Goal: Task Accomplishment & Management: Complete application form

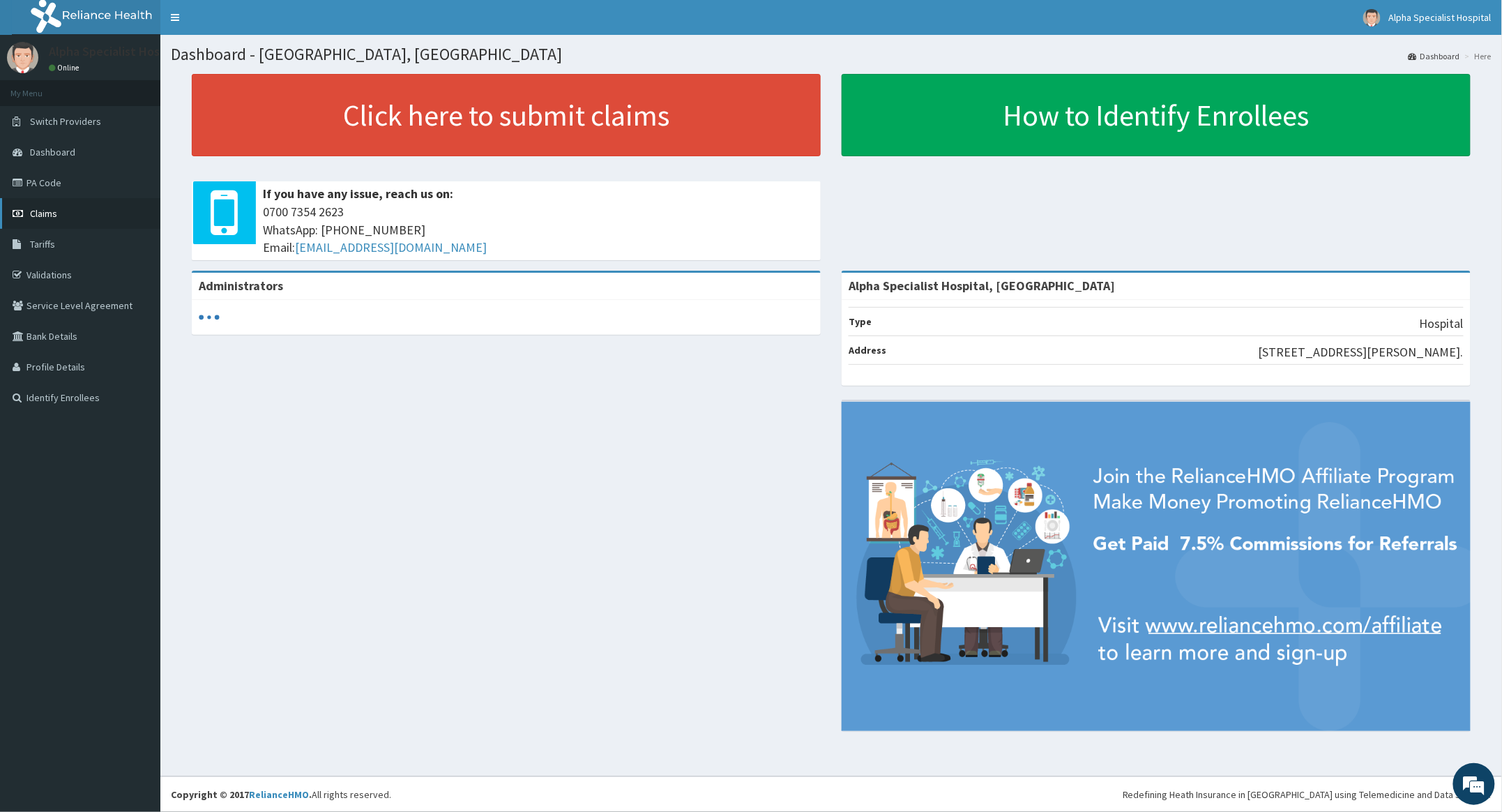
click at [47, 208] on span "Claims" at bounding box center [43, 213] width 27 height 12
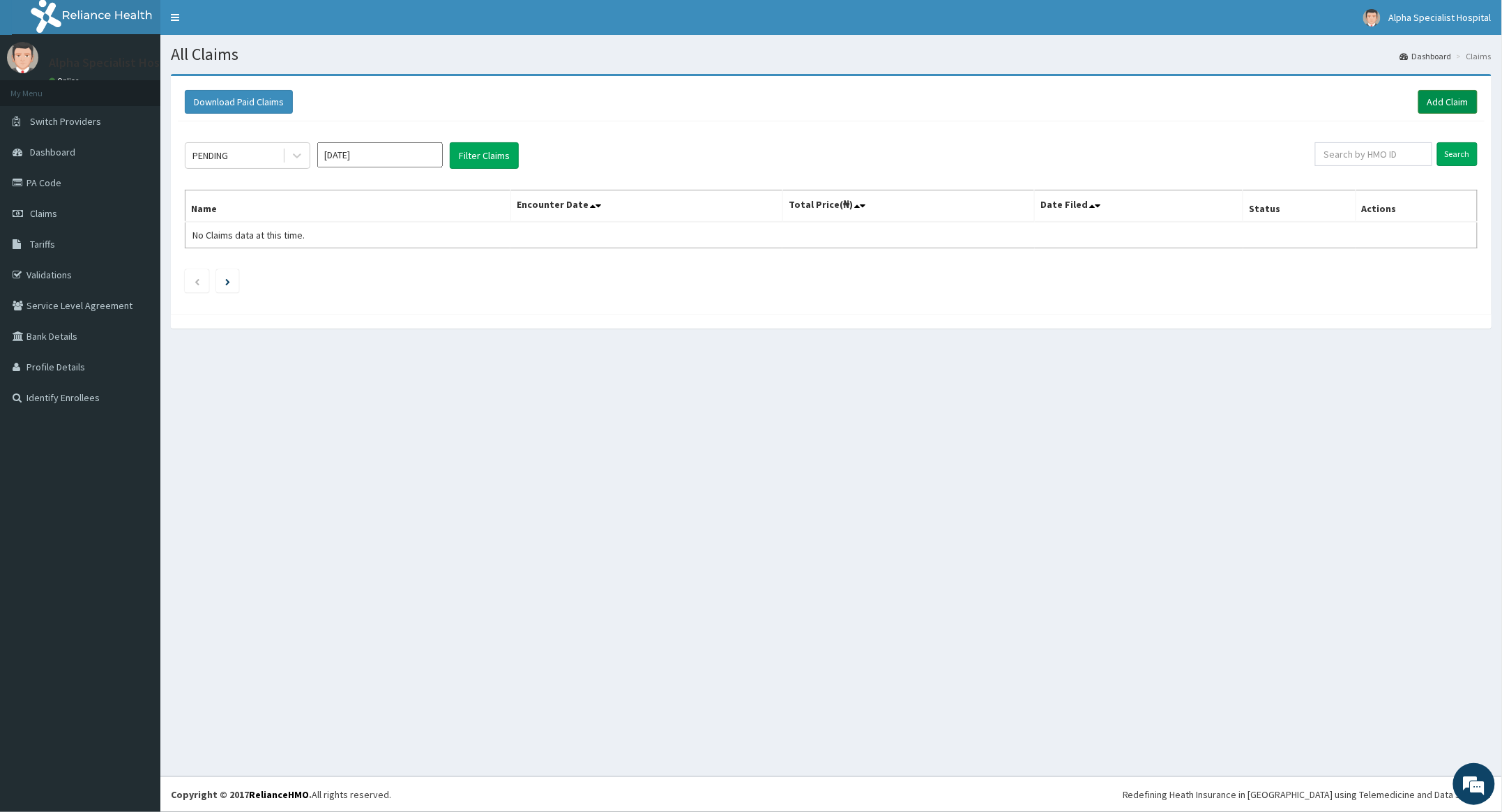
click at [1443, 96] on link "Add Claim" at bounding box center [1449, 101] width 59 height 24
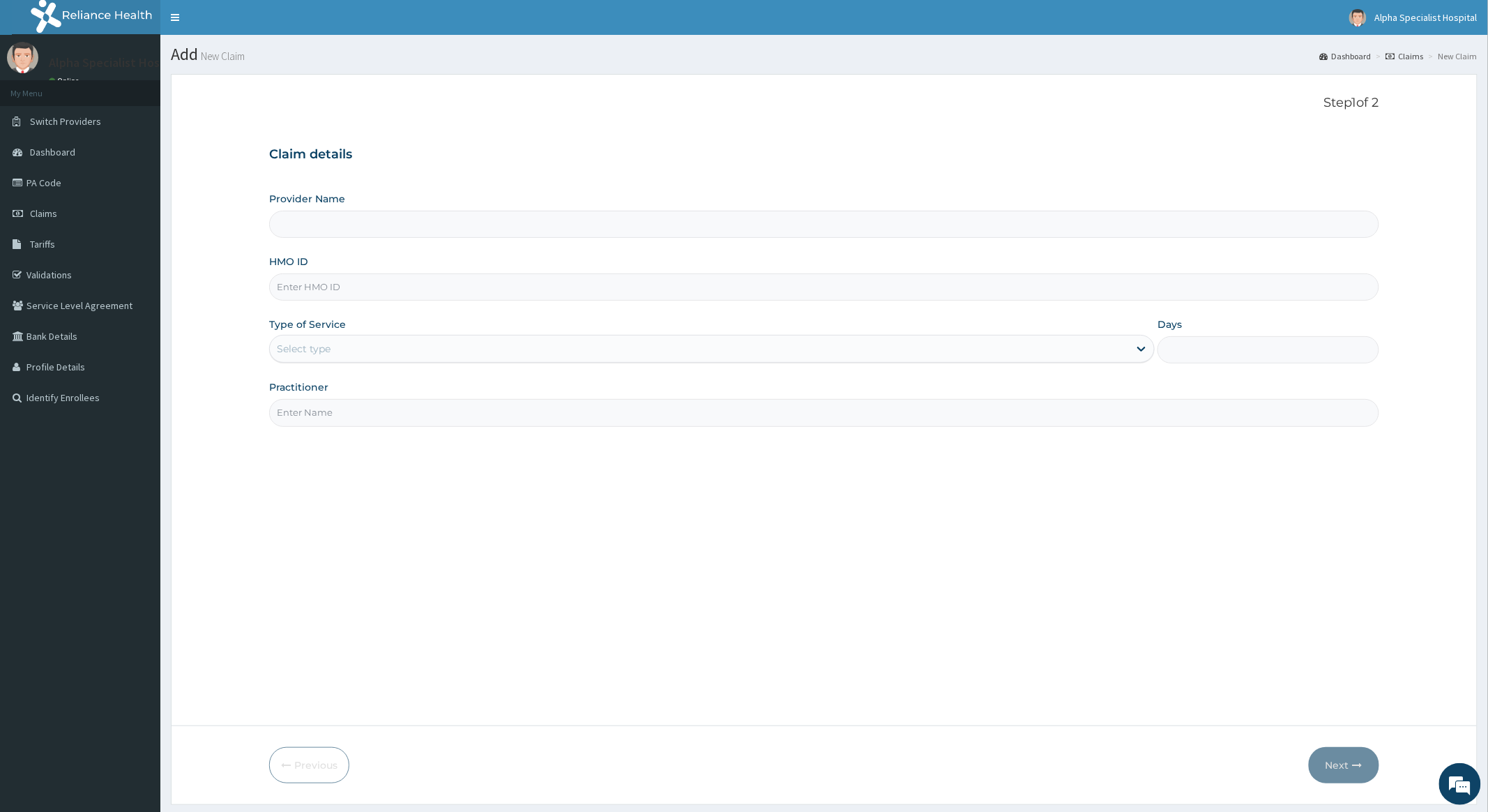
type input "Alpha Specialist Hospital, [GEOGRAPHIC_DATA]"
click at [290, 283] on input "HMO ID" at bounding box center [823, 286] width 1110 height 27
type input "WPL/10140/D"
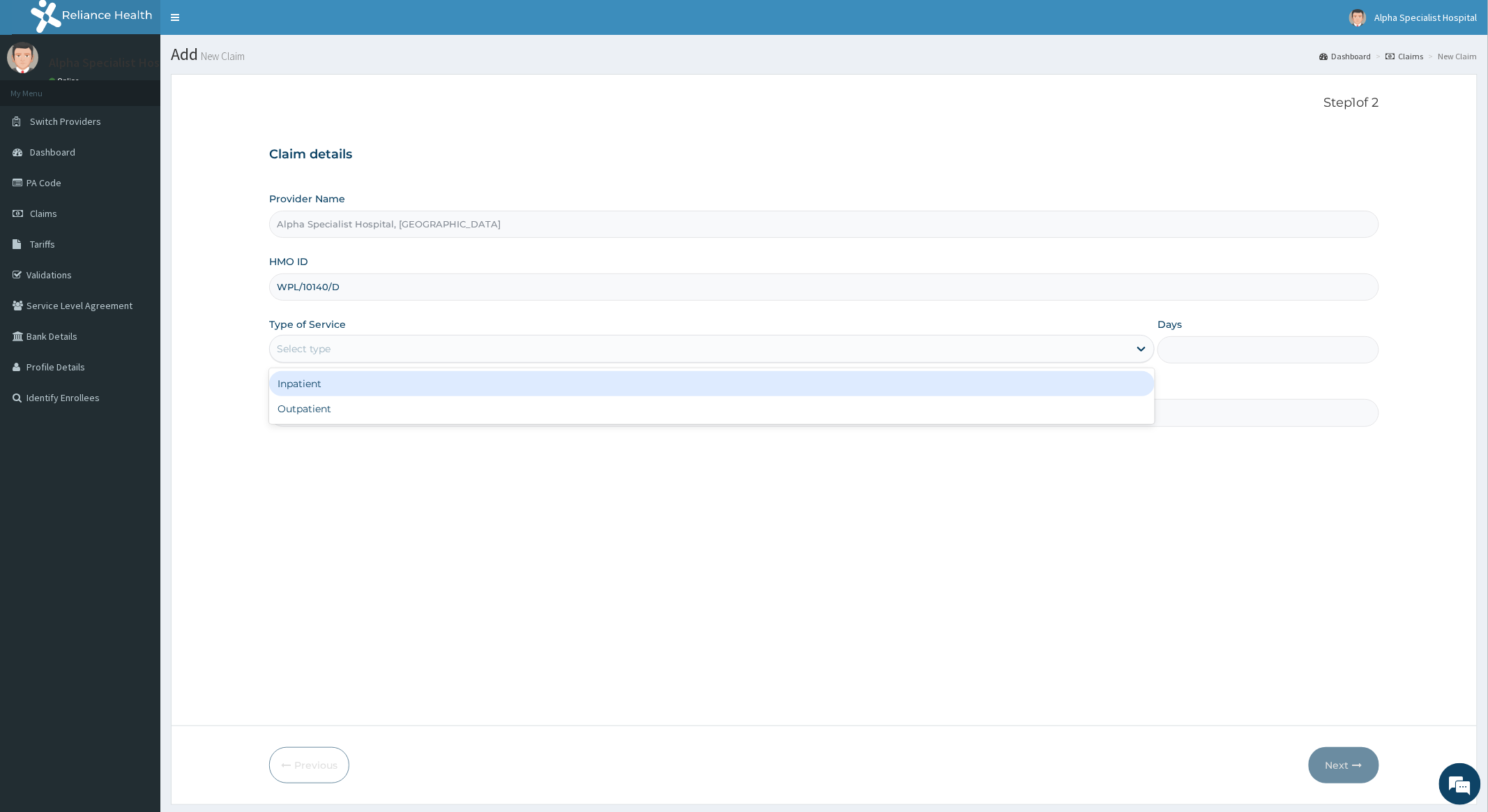
click at [1108, 346] on div "Select type" at bounding box center [699, 349] width 859 height 23
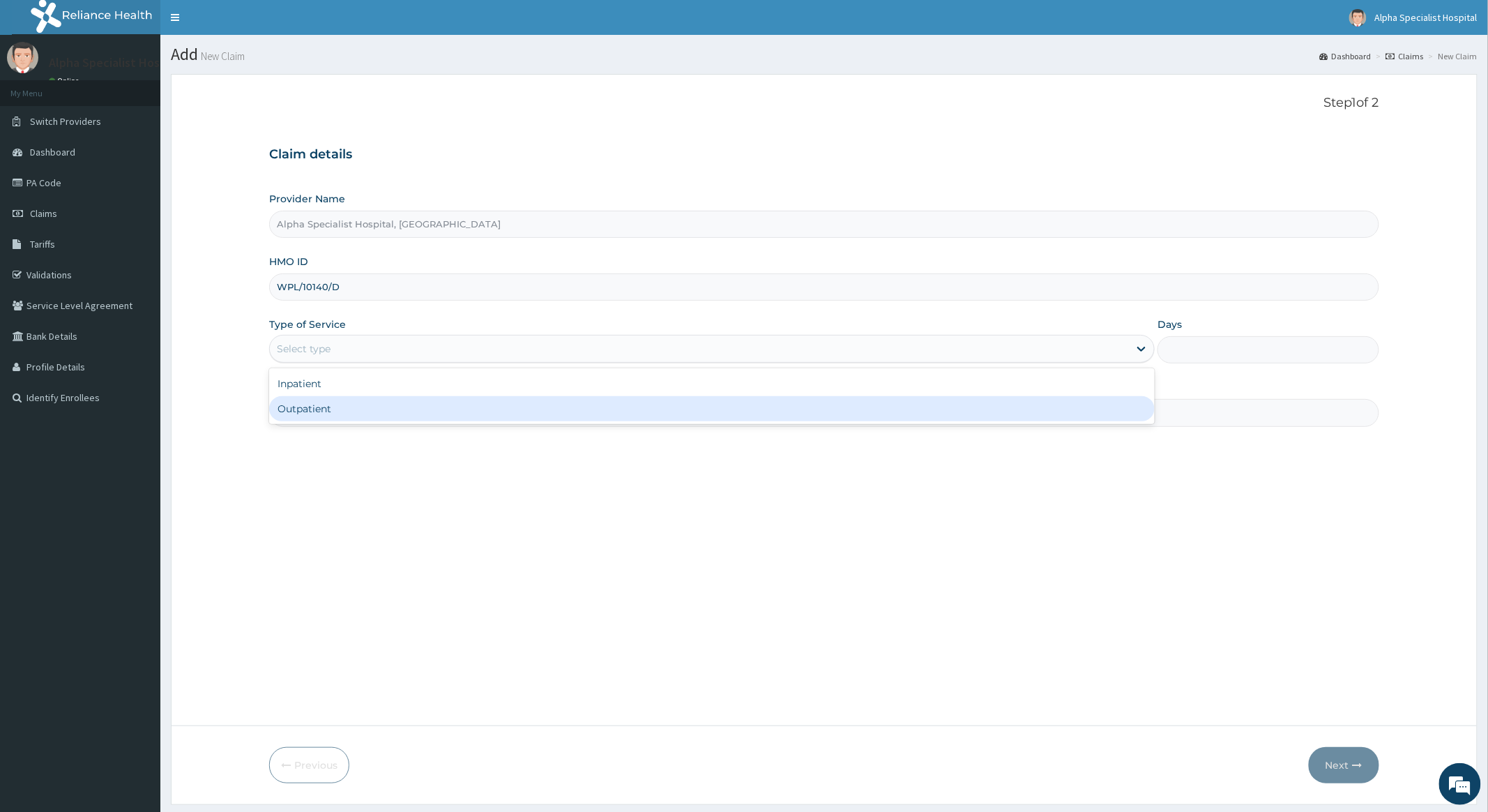
click at [310, 409] on div "Outpatient" at bounding box center [712, 409] width 885 height 25
type input "1"
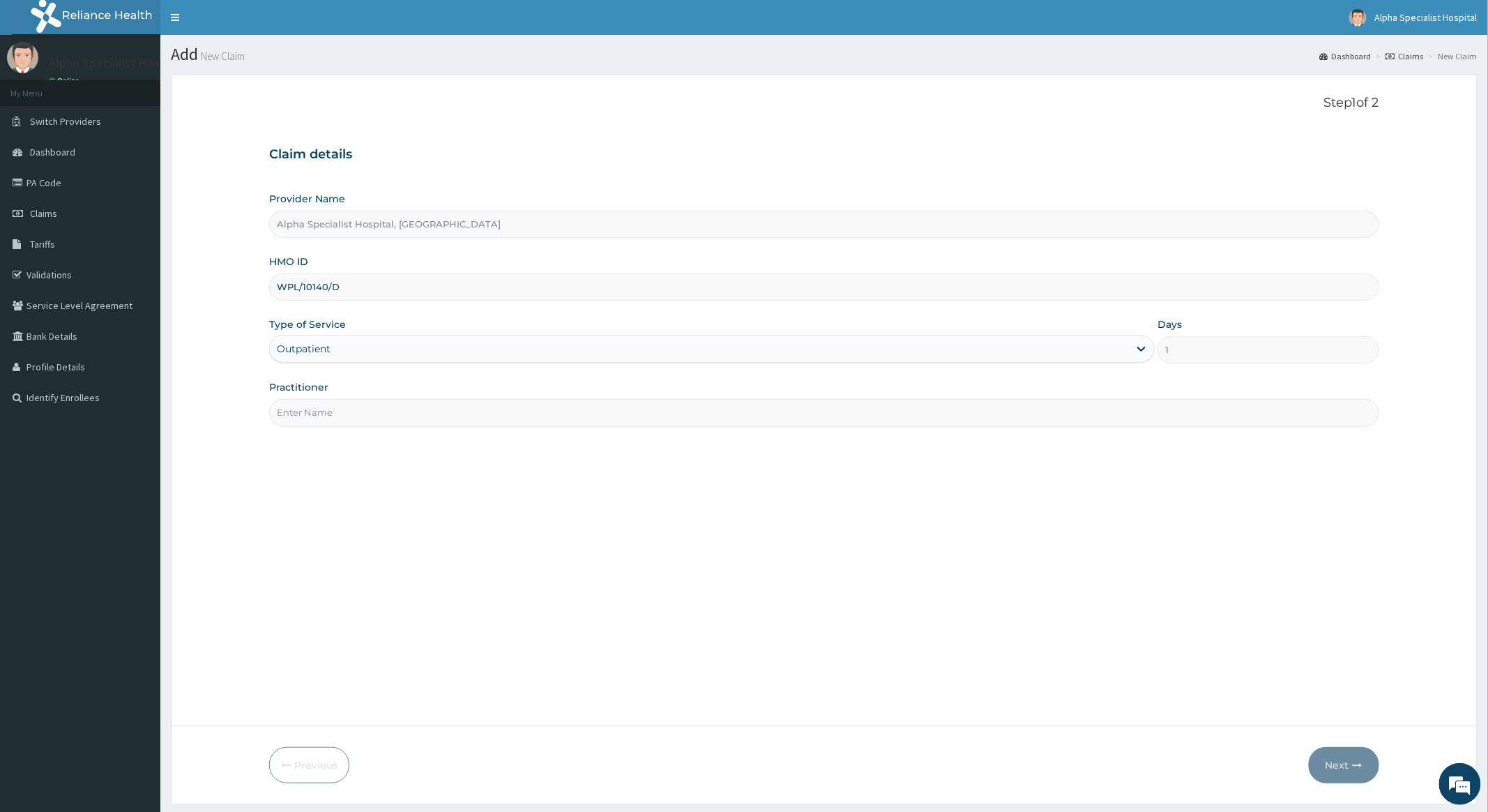
click at [389, 414] on input "Practitioner" at bounding box center [823, 412] width 1110 height 27
type input "Dr Abioye"
click at [1336, 760] on button "Next" at bounding box center [1344, 765] width 71 height 37
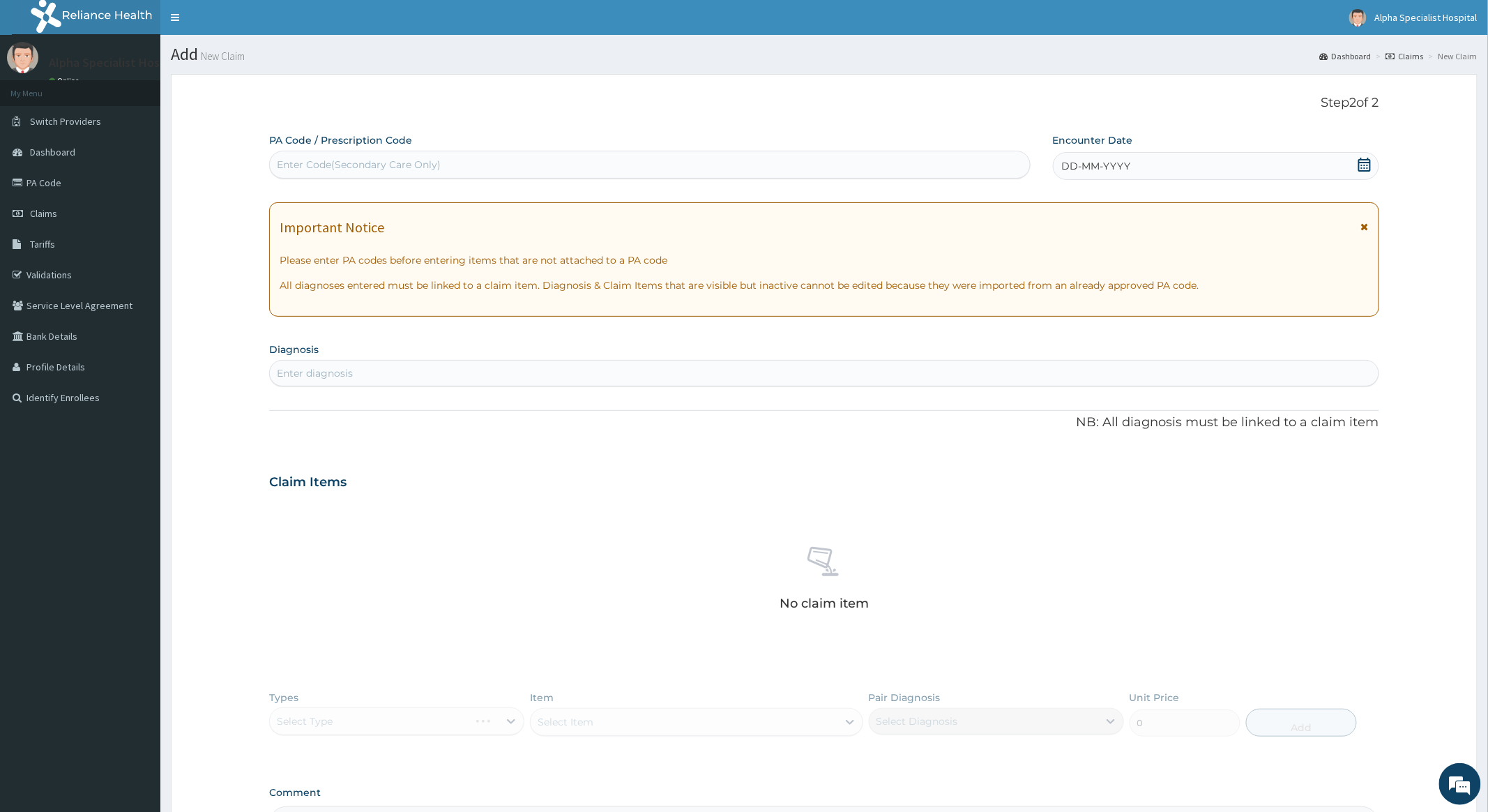
click at [1360, 165] on icon at bounding box center [1365, 165] width 12 height 14
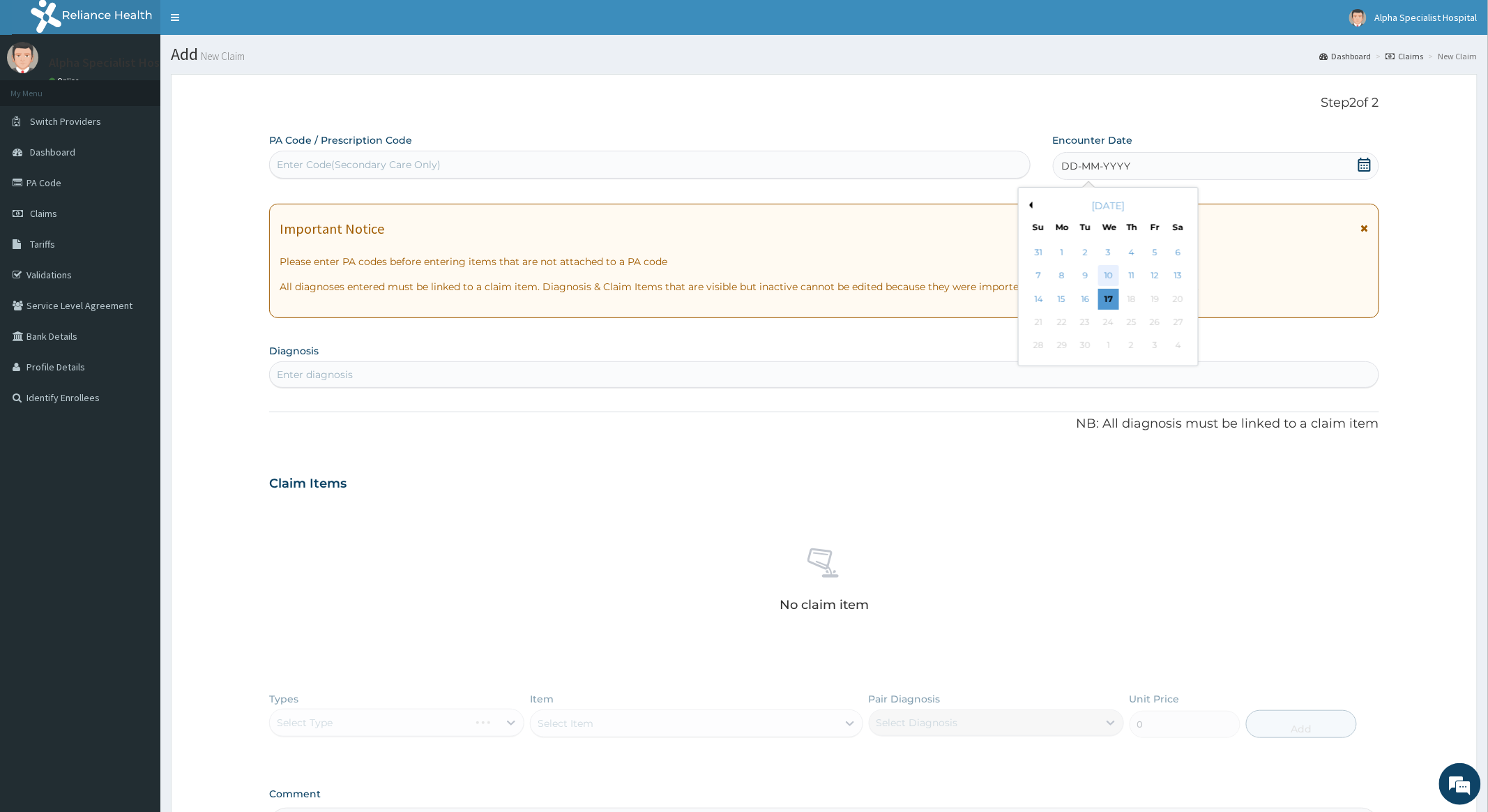
click at [1106, 273] on div "10" at bounding box center [1108, 276] width 21 height 21
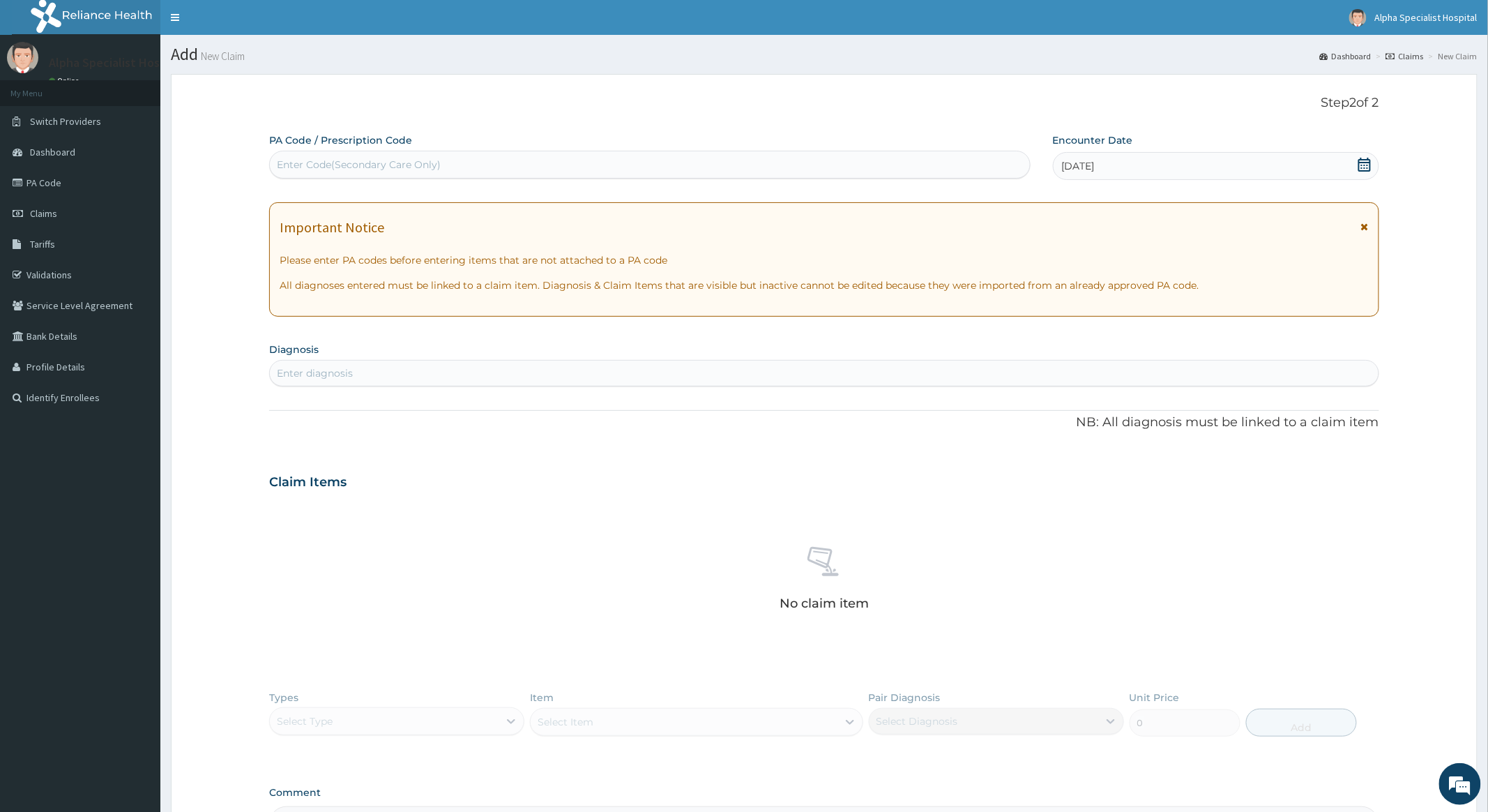
click at [382, 369] on div "Enter diagnosis" at bounding box center [823, 374] width 1108 height 23
type input "malar"
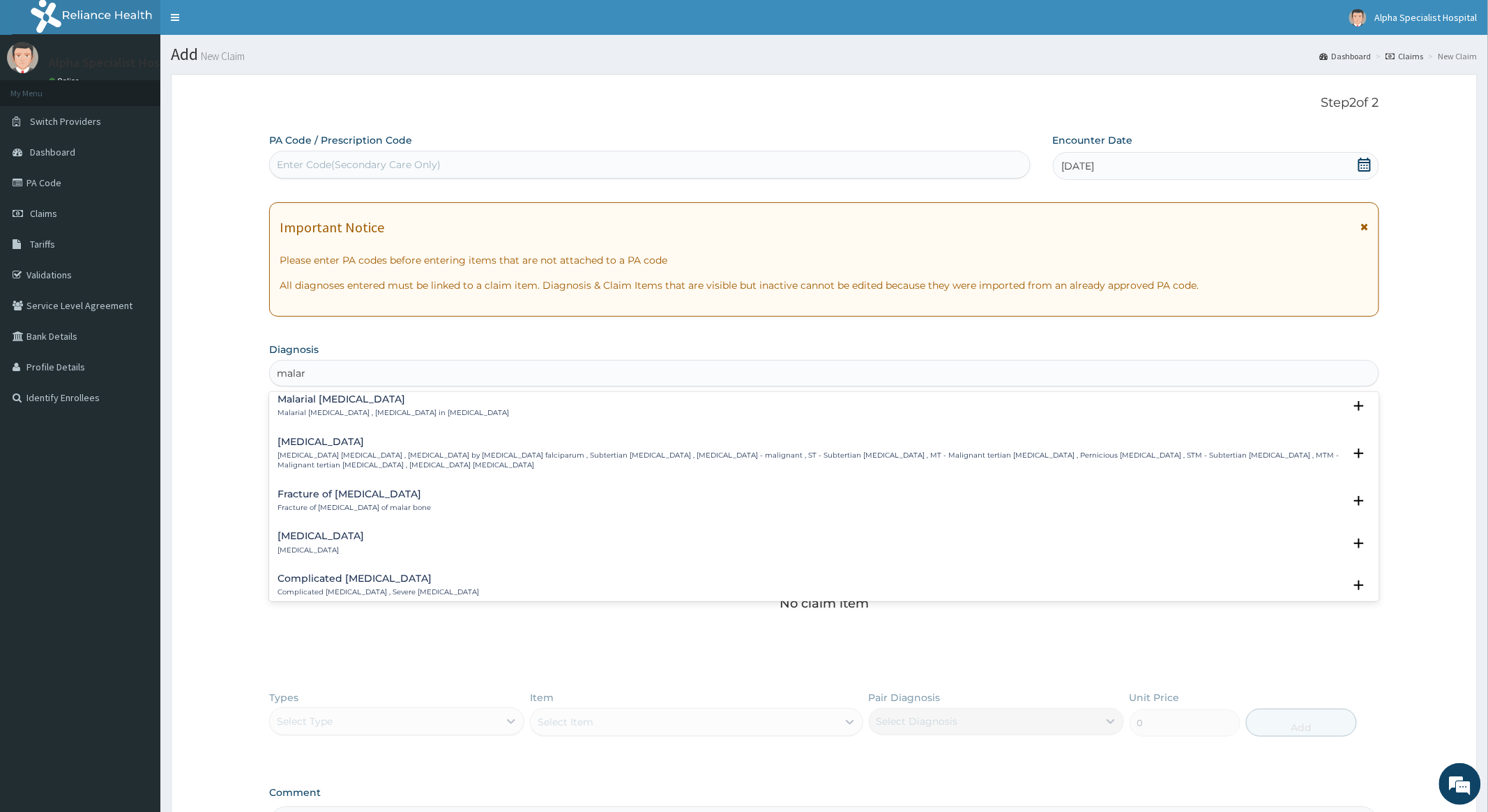
scroll to position [558, 0]
click at [366, 444] on h4 "Falciparum malaria" at bounding box center [810, 440] width 1065 height 10
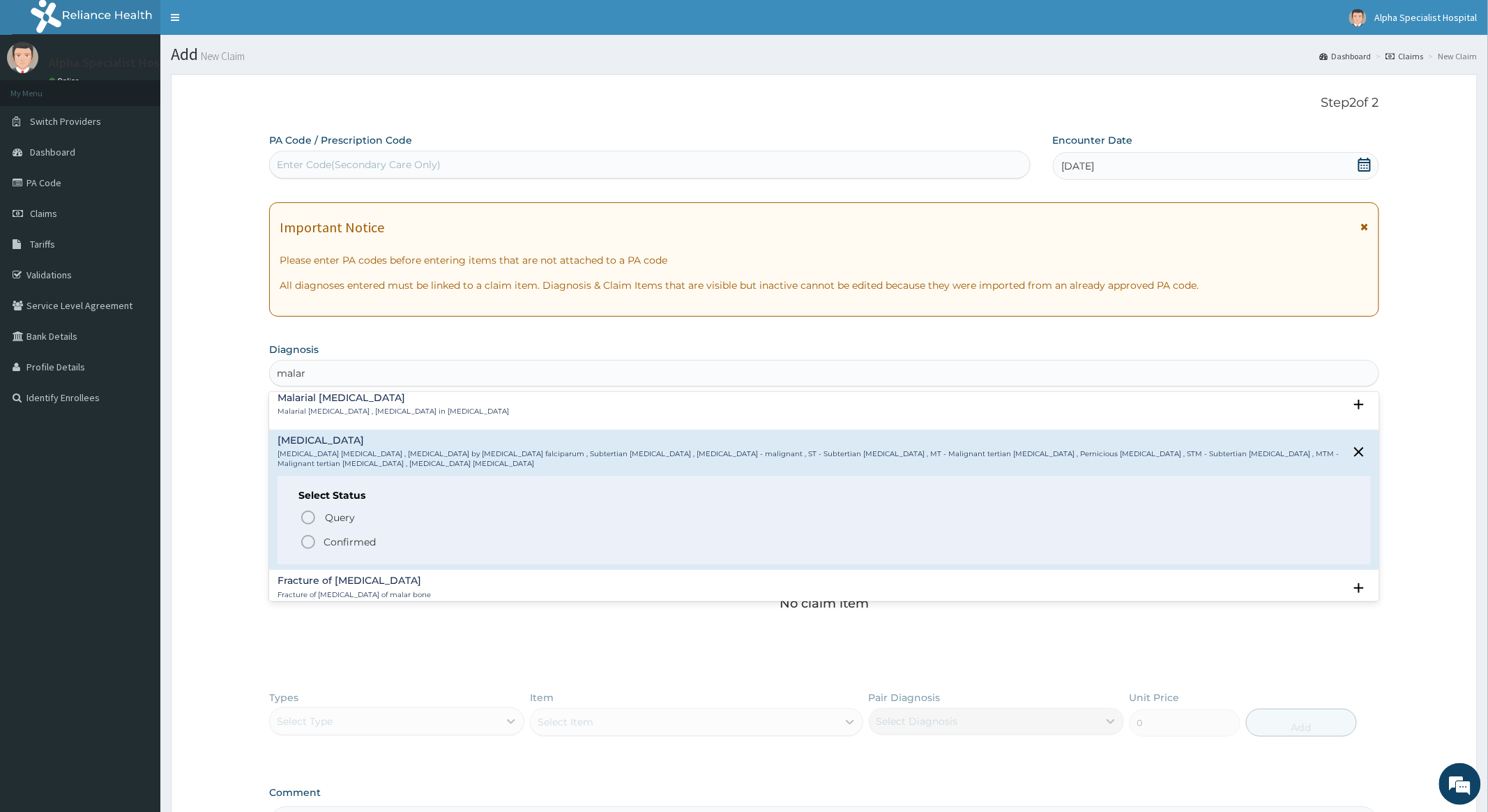
click at [307, 540] on icon "status option filled" at bounding box center [307, 541] width 17 height 17
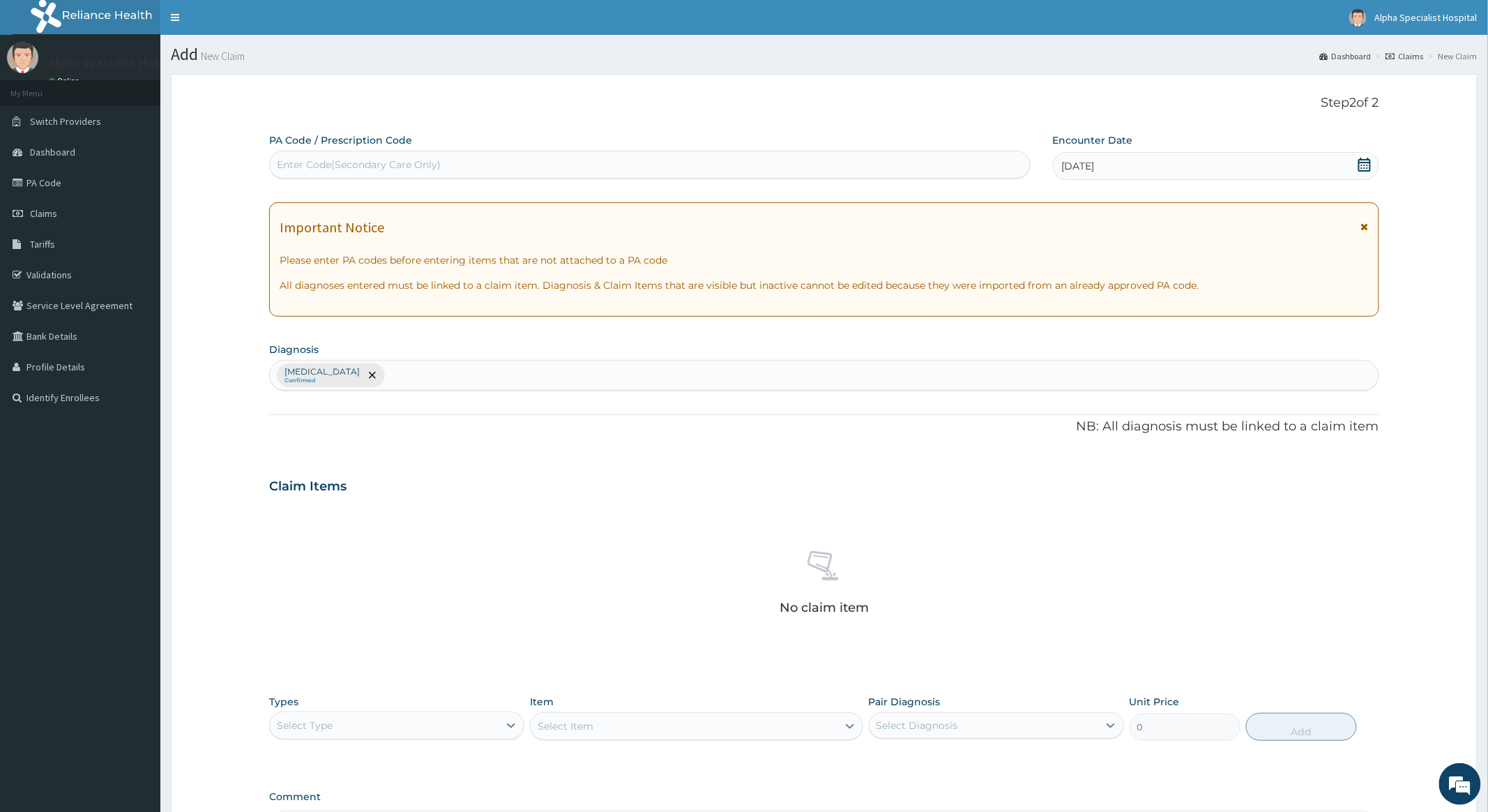
scroll to position [182, 0]
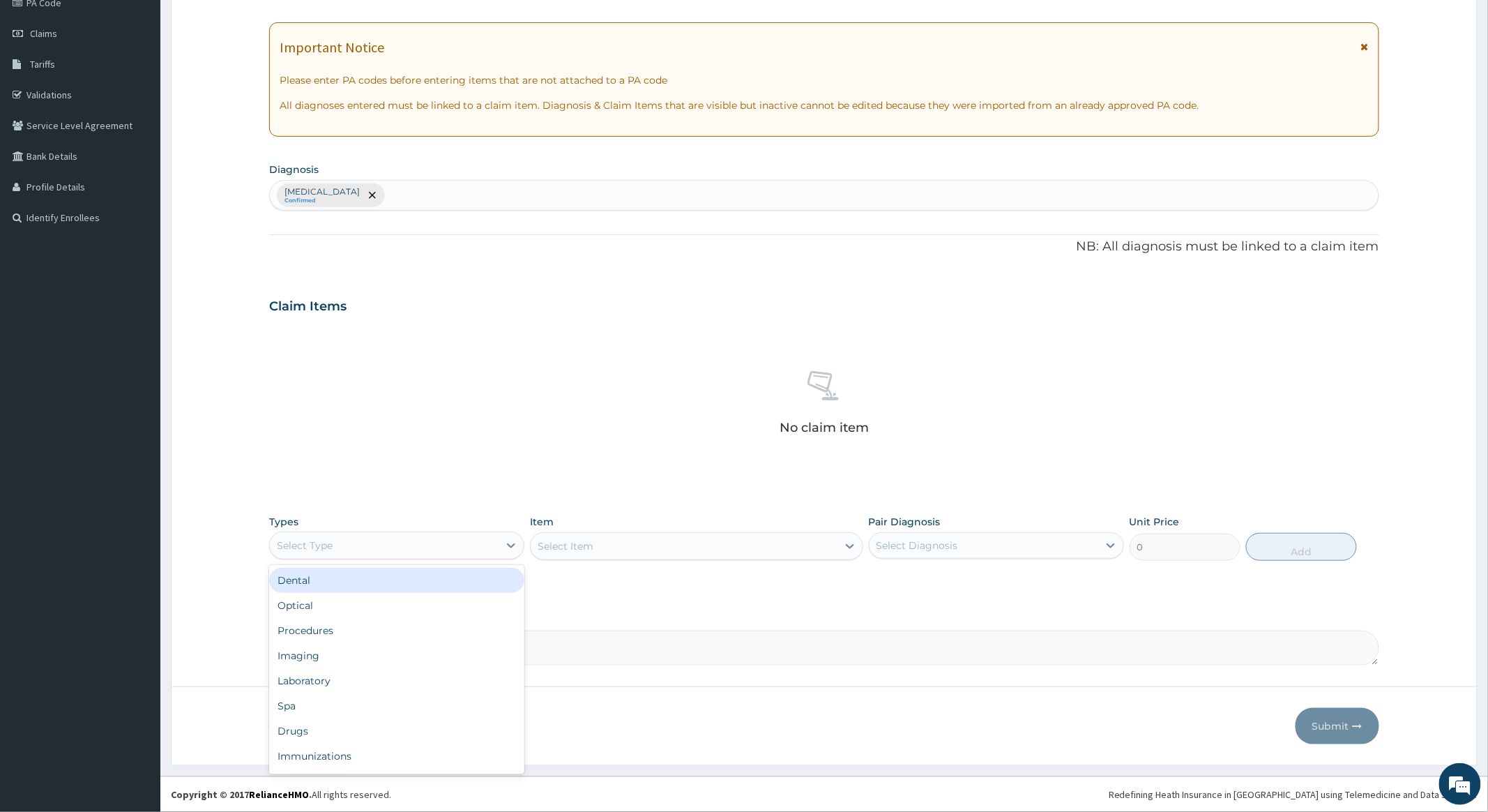
click at [497, 544] on div "Select Type" at bounding box center [384, 546] width 229 height 23
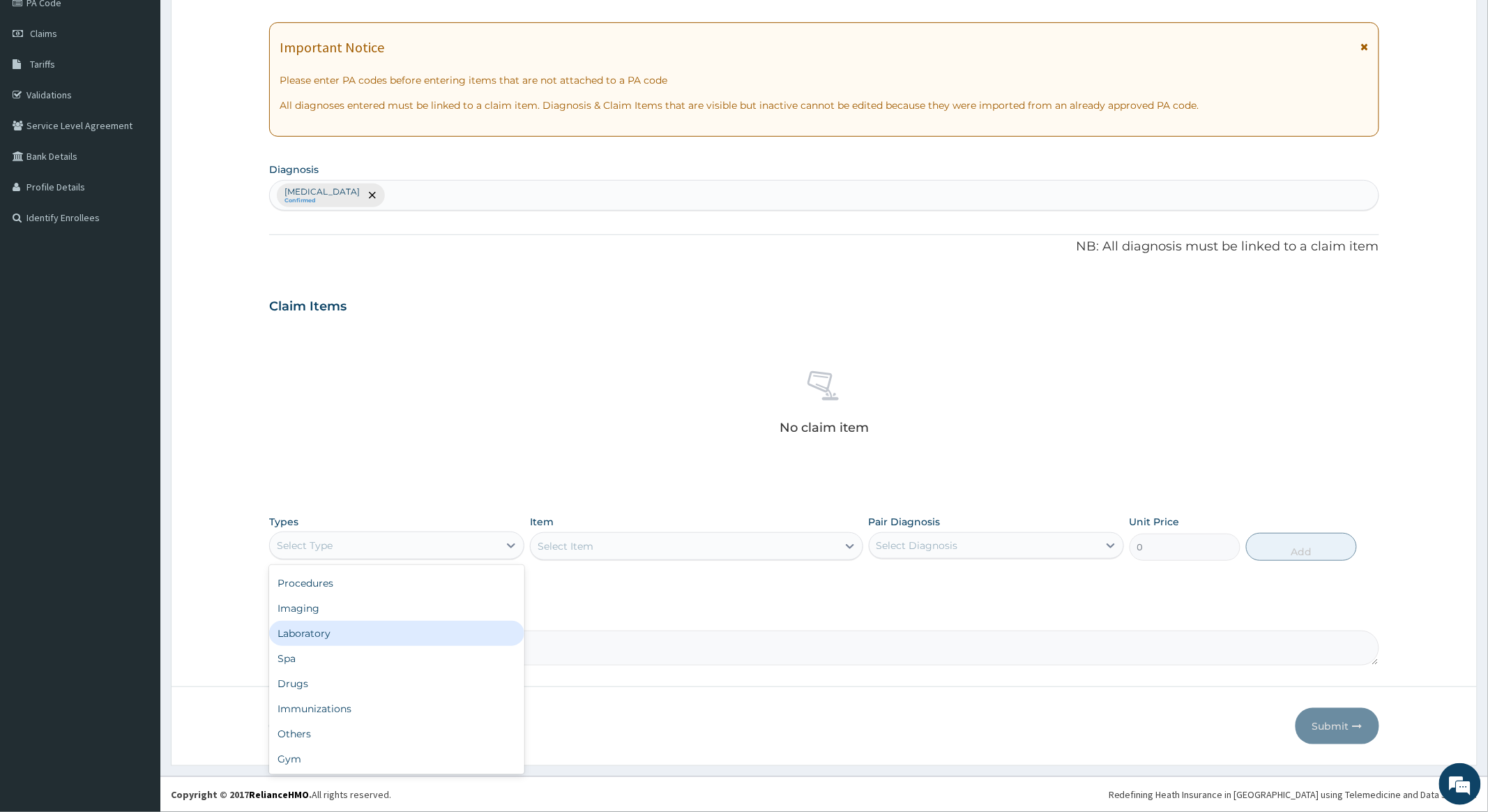
scroll to position [0, 0]
click at [300, 626] on div "Procedures" at bounding box center [396, 630] width 255 height 25
click at [731, 546] on div "Select Item" at bounding box center [684, 547] width 307 height 23
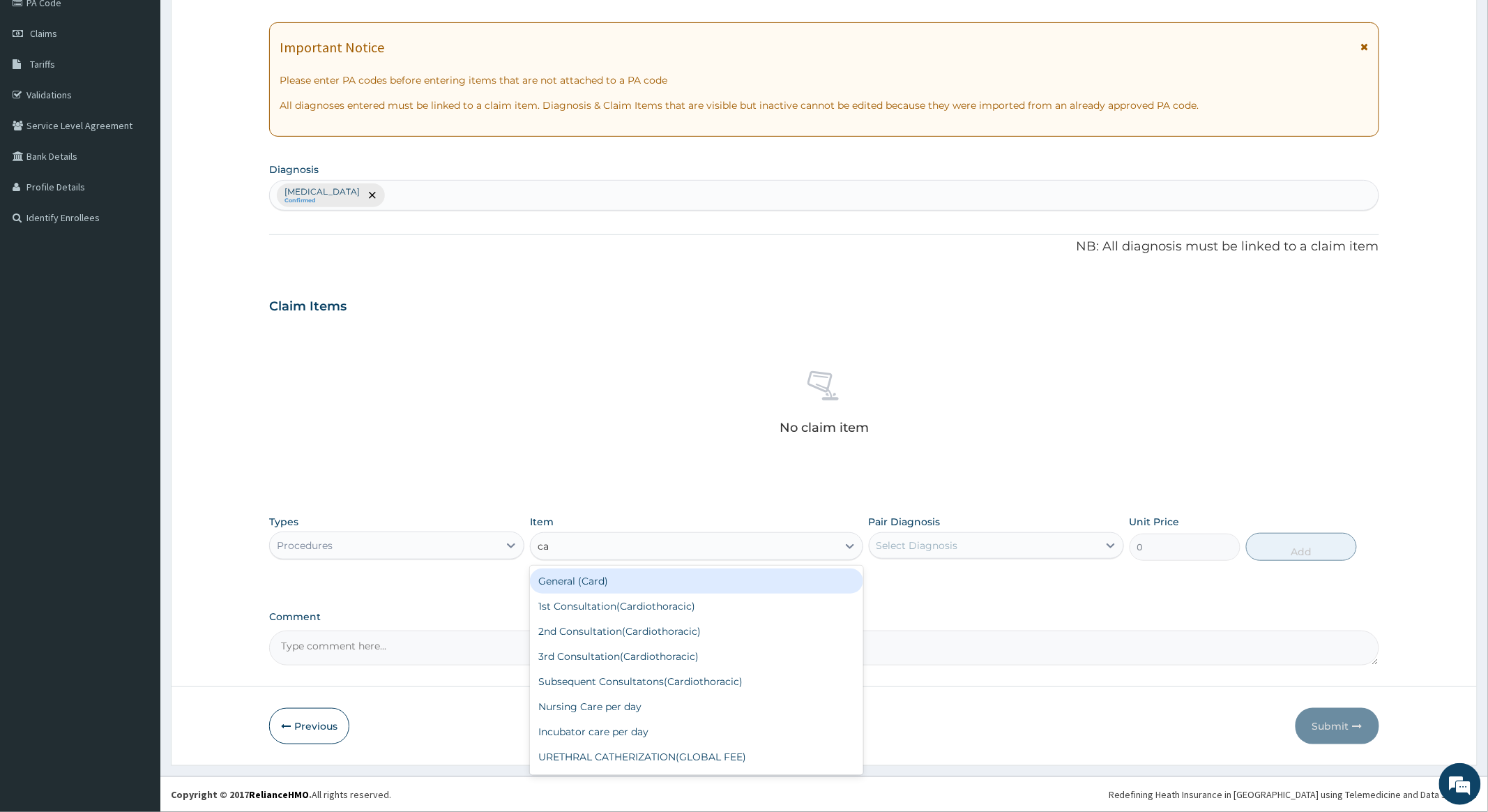
type input "cae"
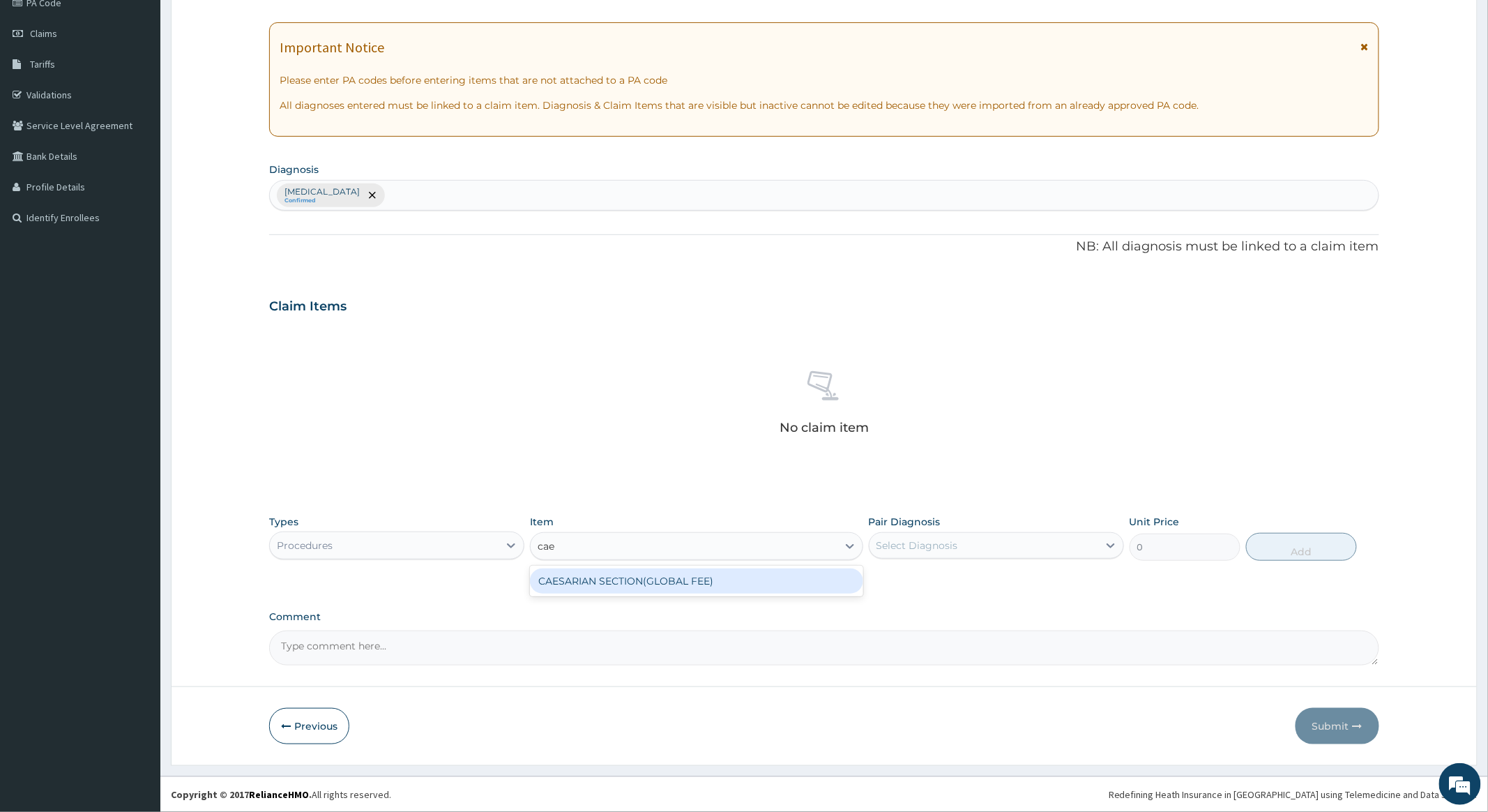
click at [685, 577] on div "CAESARIAN SECTION(GLOBAL FEE)" at bounding box center [696, 581] width 333 height 25
type input "350000"
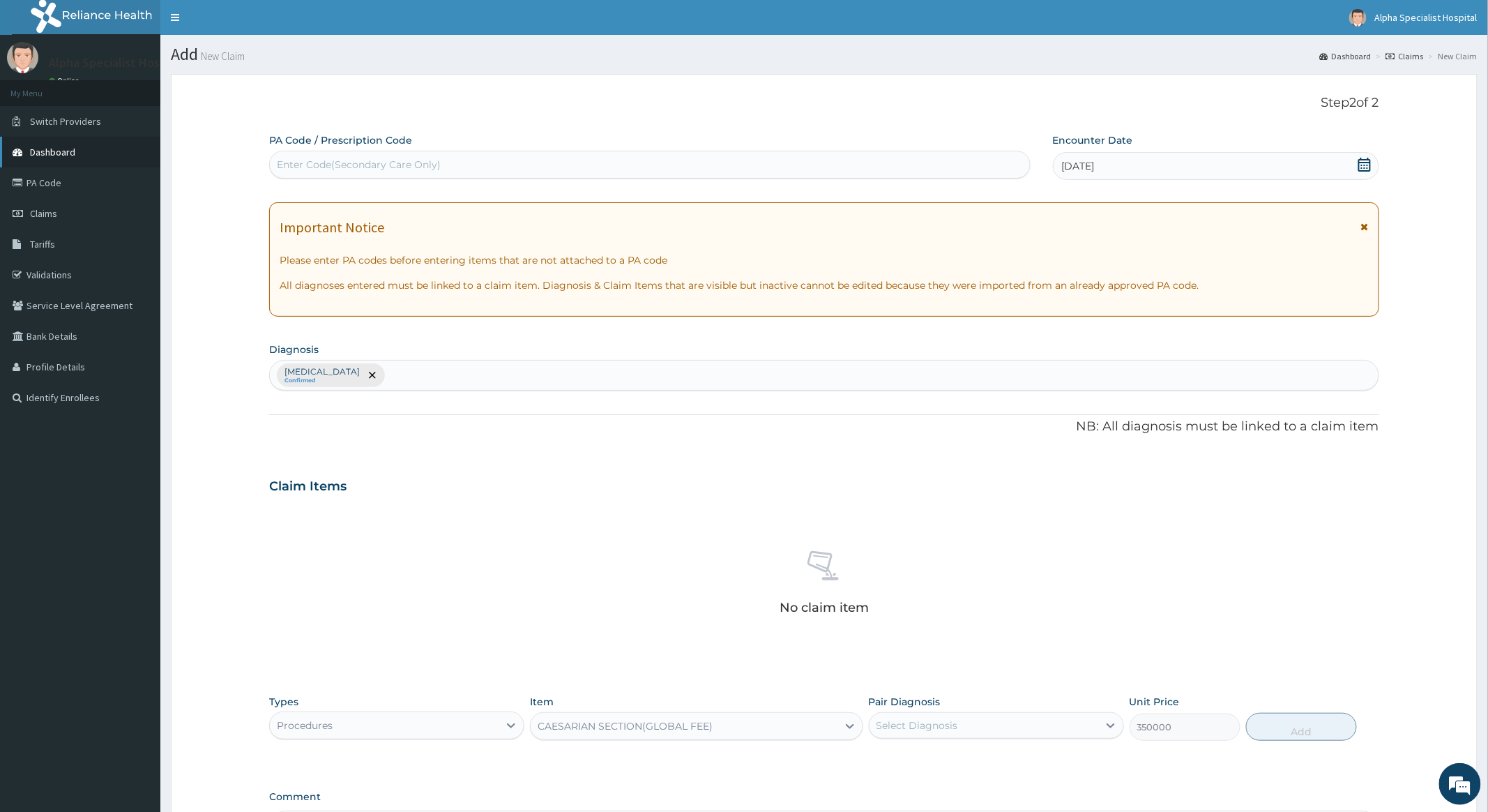
click at [57, 143] on link "Dashboard" at bounding box center [80, 152] width 161 height 31
